Goal: Navigation & Orientation: Find specific page/section

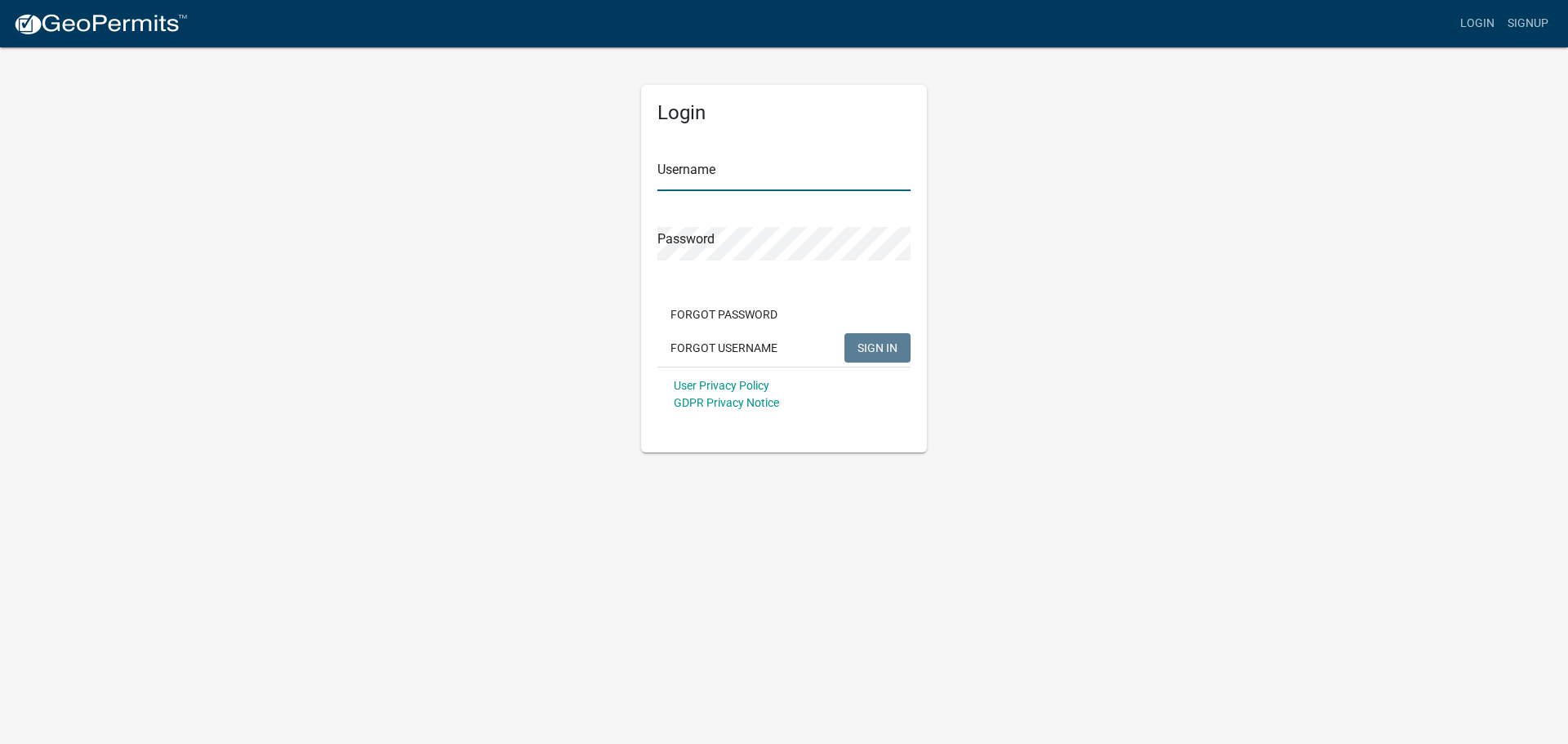
type input "american waterworks"
click at [898, 352] on button "SIGN IN" at bounding box center [878, 348] width 66 height 30
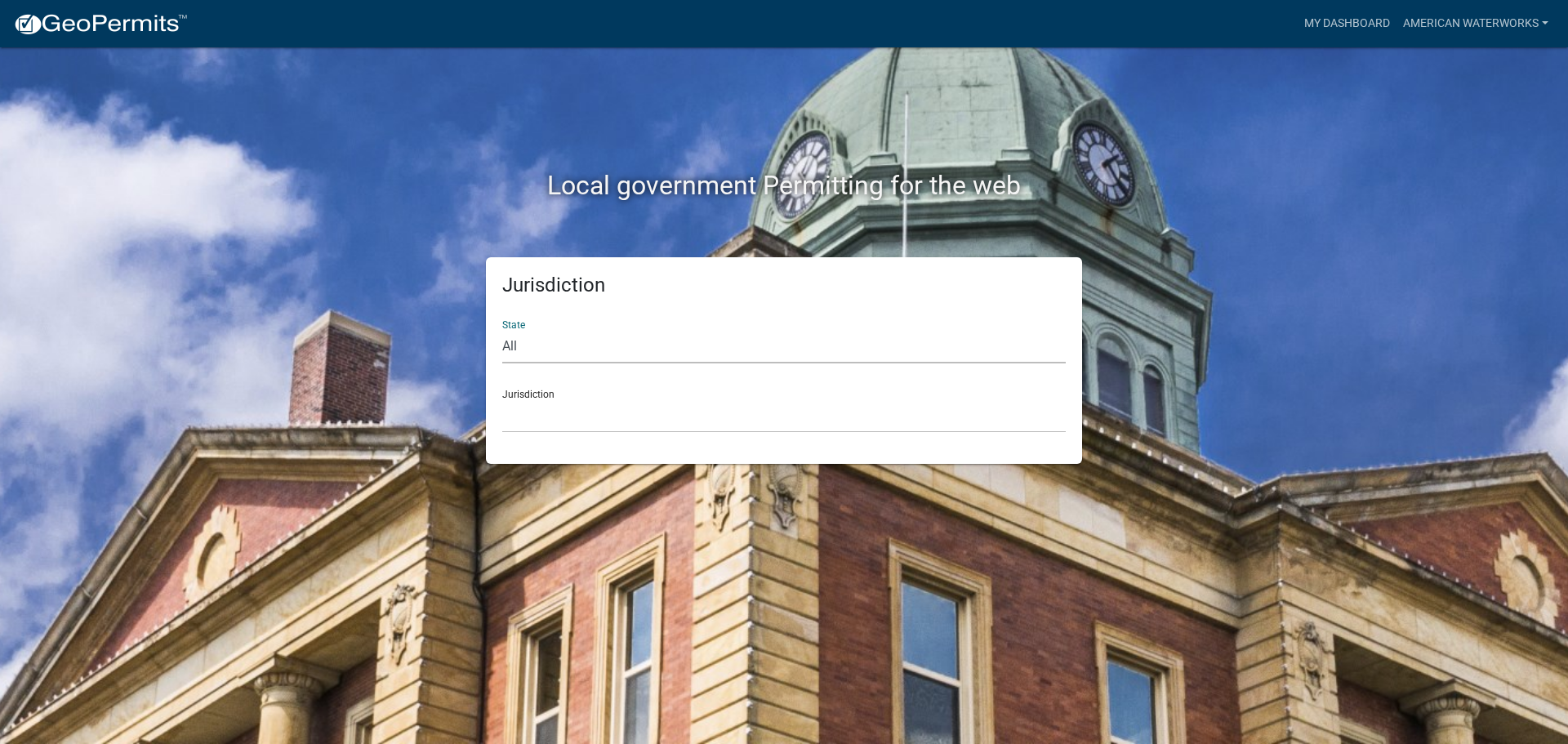
click at [607, 356] on select "All [US_STATE] [US_STATE] [US_STATE] [US_STATE] [US_STATE] [US_STATE] [US_STATE…" at bounding box center [784, 347] width 564 height 33
select select "[US_STATE]"
click at [503, 330] on select "All [US_STATE] [US_STATE] [US_STATE] [US_STATE] [US_STATE] [US_STATE] [US_STATE…" at bounding box center [784, 347] width 564 height 33
click at [573, 414] on select "[GEOGRAPHIC_DATA], [US_STATE] [GEOGRAPHIC_DATA], [US_STATE] [GEOGRAPHIC_DATA], …" at bounding box center [784, 416] width 564 height 33
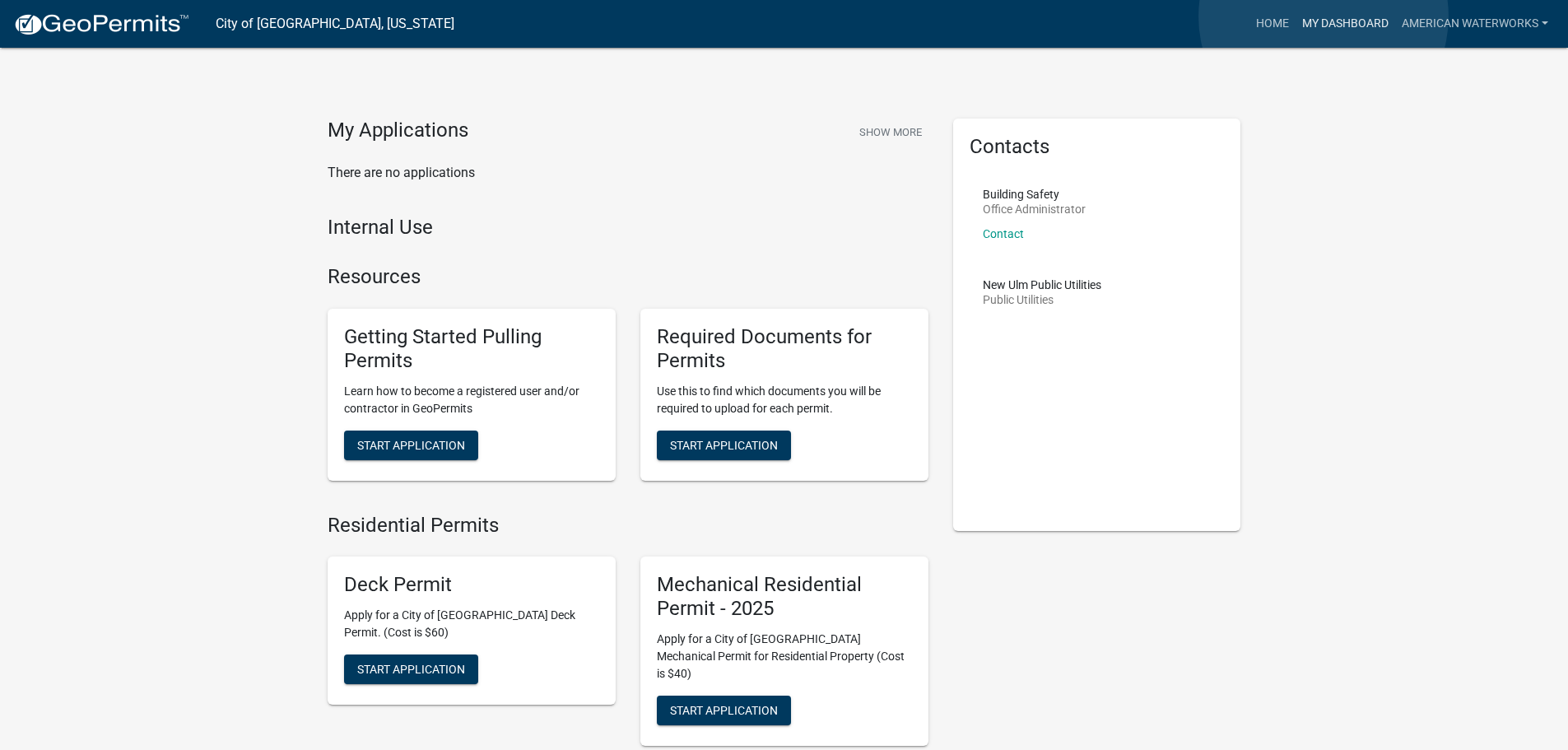
click at [1324, 17] on link "My Dashboard" at bounding box center [1345, 24] width 100 height 32
